Goal: Check status: Check status

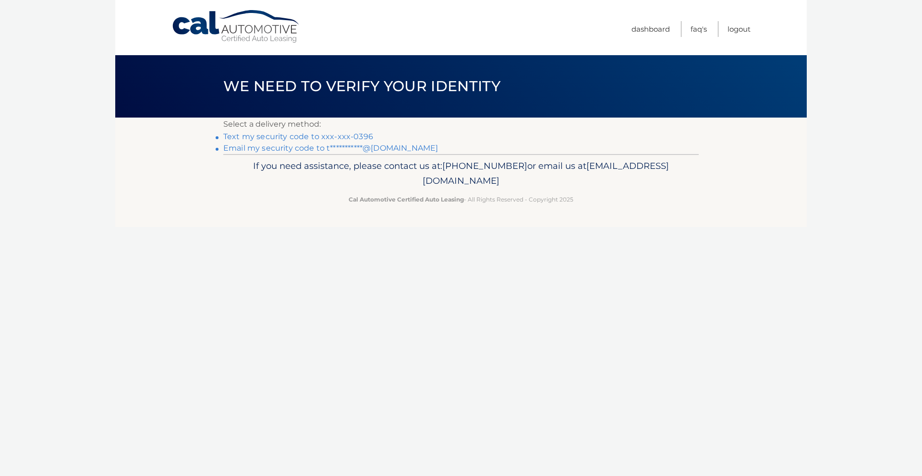
click at [285, 133] on link "Text my security code to xxx-xxx-0396" at bounding box center [298, 136] width 150 height 9
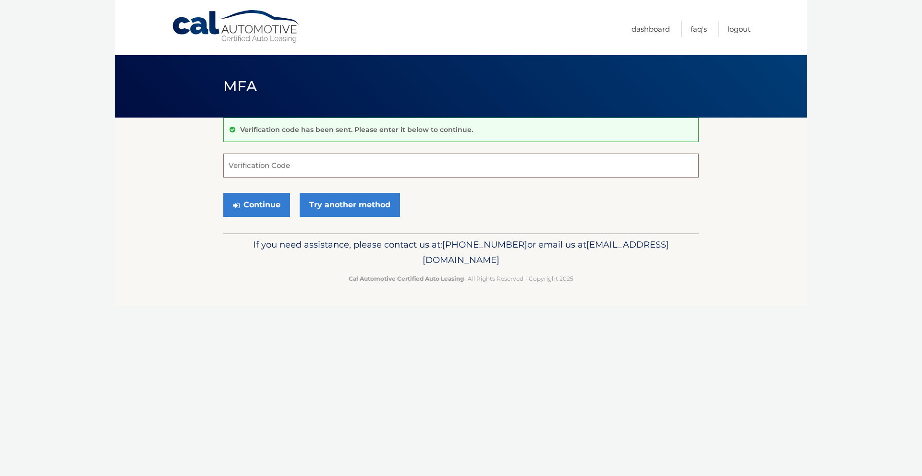
click at [347, 164] on input "Verification Code" at bounding box center [460, 166] width 475 height 24
click at [360, 159] on input "Verification Code" at bounding box center [460, 166] width 475 height 24
type input "646592"
click at [256, 210] on button "Continue" at bounding box center [256, 205] width 67 height 24
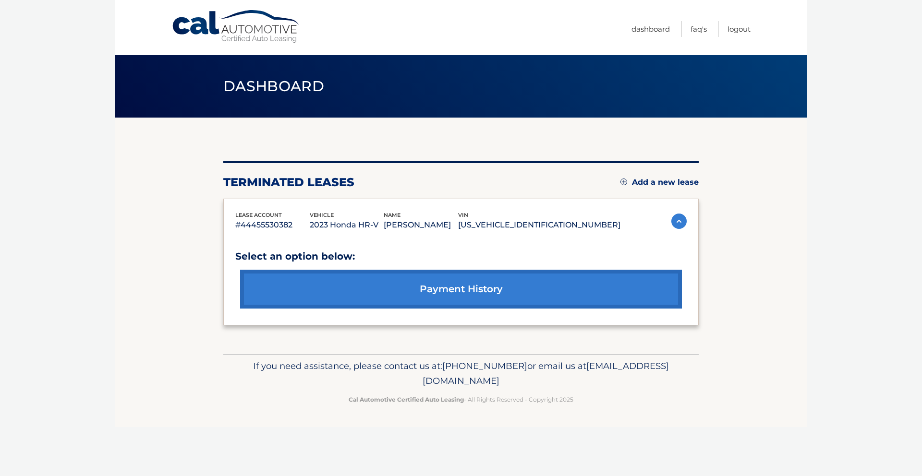
click at [681, 219] on img at bounding box center [678, 221] width 15 height 15
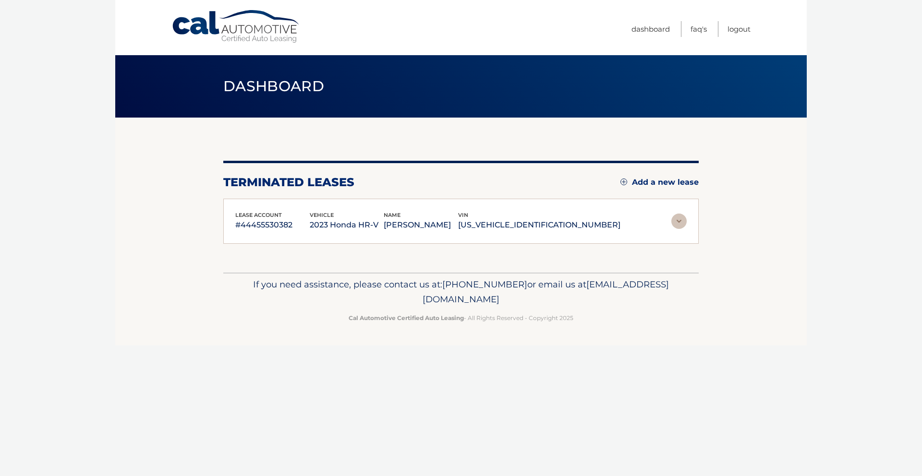
click at [681, 219] on img at bounding box center [678, 221] width 15 height 15
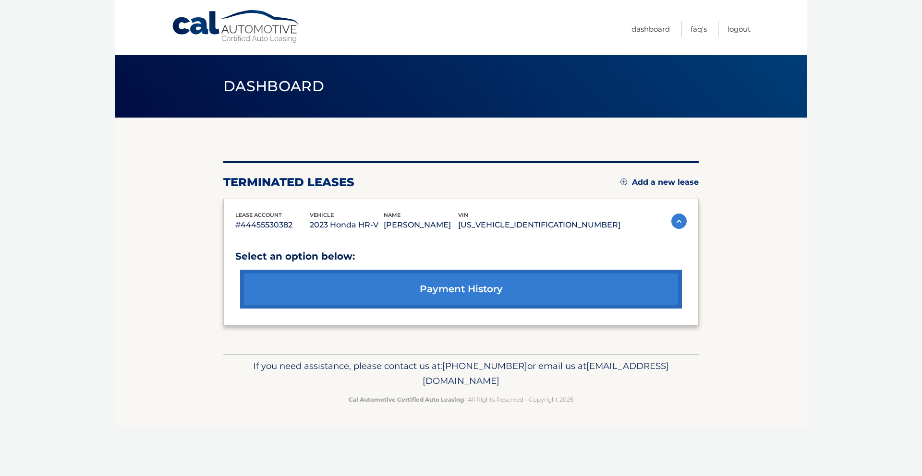
click at [503, 296] on link "payment history" at bounding box center [461, 289] width 442 height 39
